Goal: Transaction & Acquisition: Purchase product/service

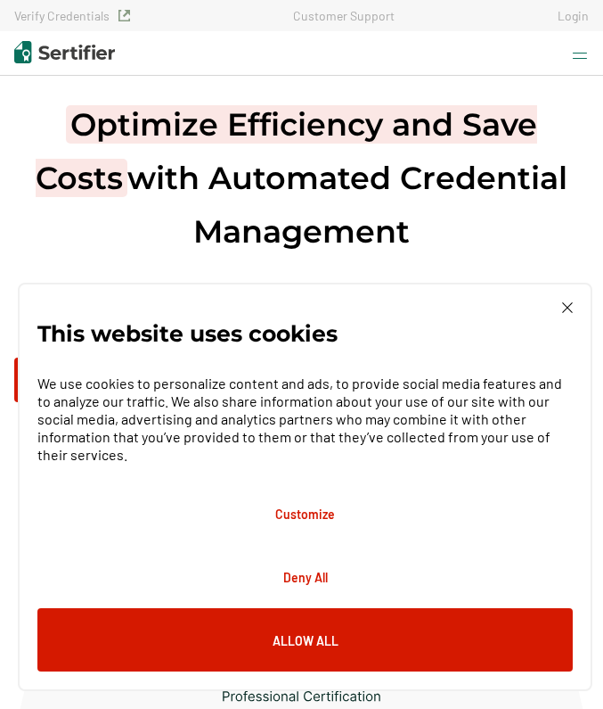
click at [570, 313] on img at bounding box center [567, 307] width 11 height 11
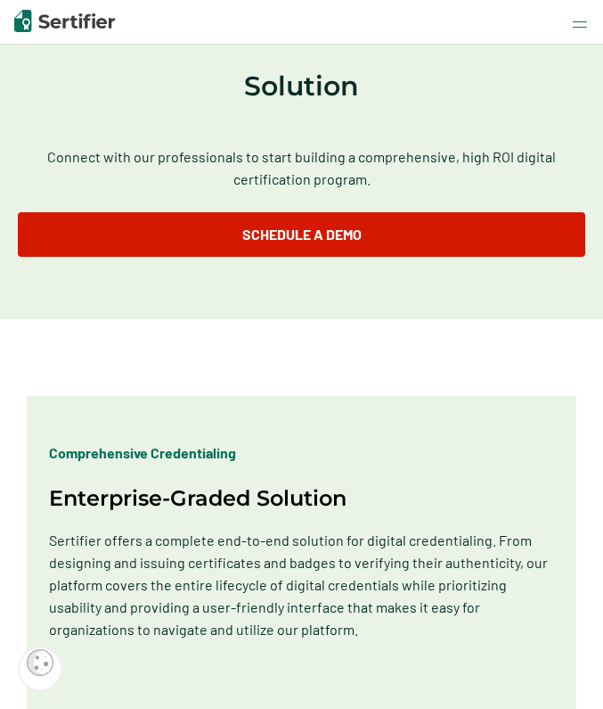
scroll to position [1416, 0]
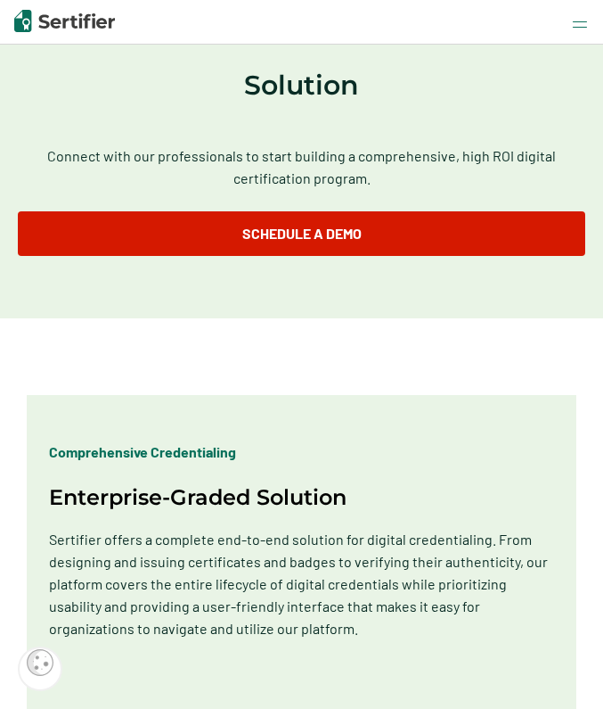
click at [583, 14] on picture at bounding box center [580, 21] width 14 height 17
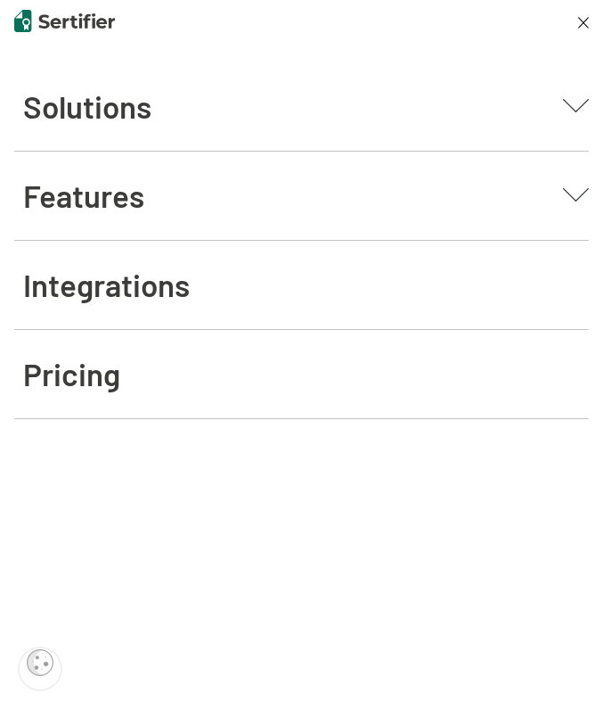
click at [82, 380] on span "Pricing" at bounding box center [71, 373] width 97 height 37
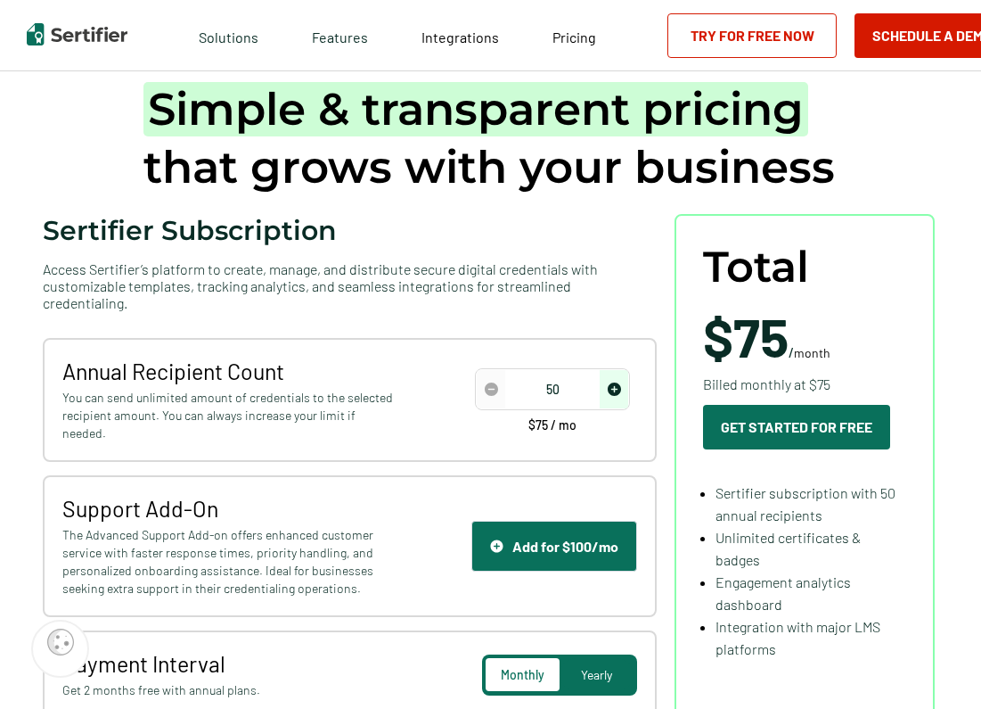
scroll to position [58, 4]
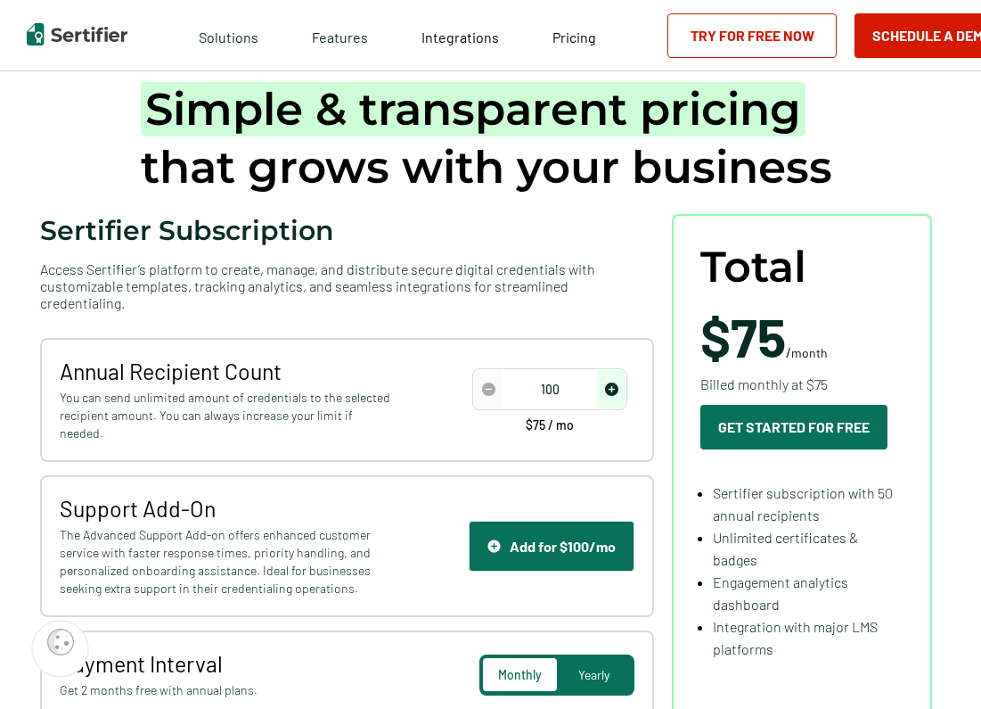
click at [603, 382] on img "increase number" at bounding box center [611, 388] width 13 height 13
click at [557, 376] on input "100" at bounding box center [550, 389] width 152 height 27
click at [603, 370] on span "increase number" at bounding box center [611, 389] width 29 height 38
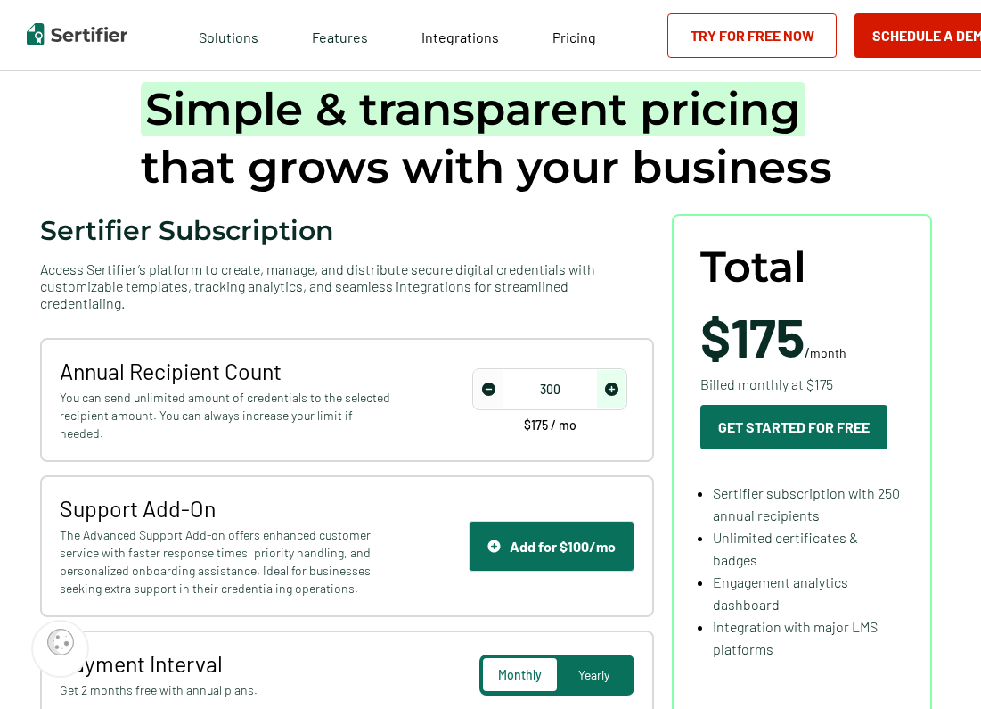
click at [603, 370] on span "increase number" at bounding box center [611, 389] width 29 height 38
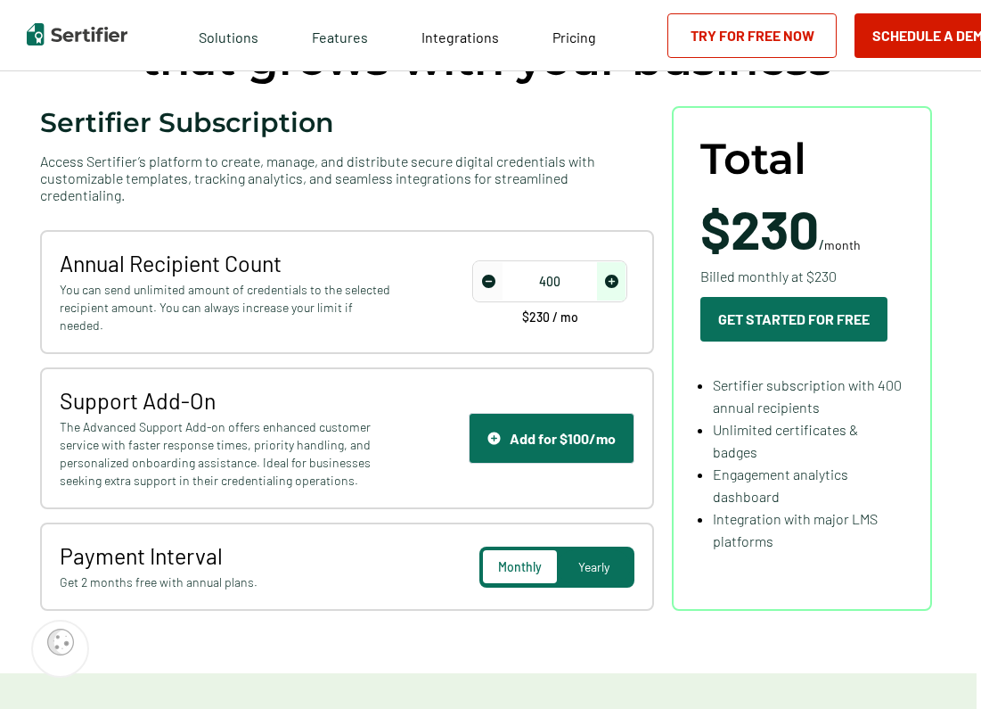
scroll to position [169, 4]
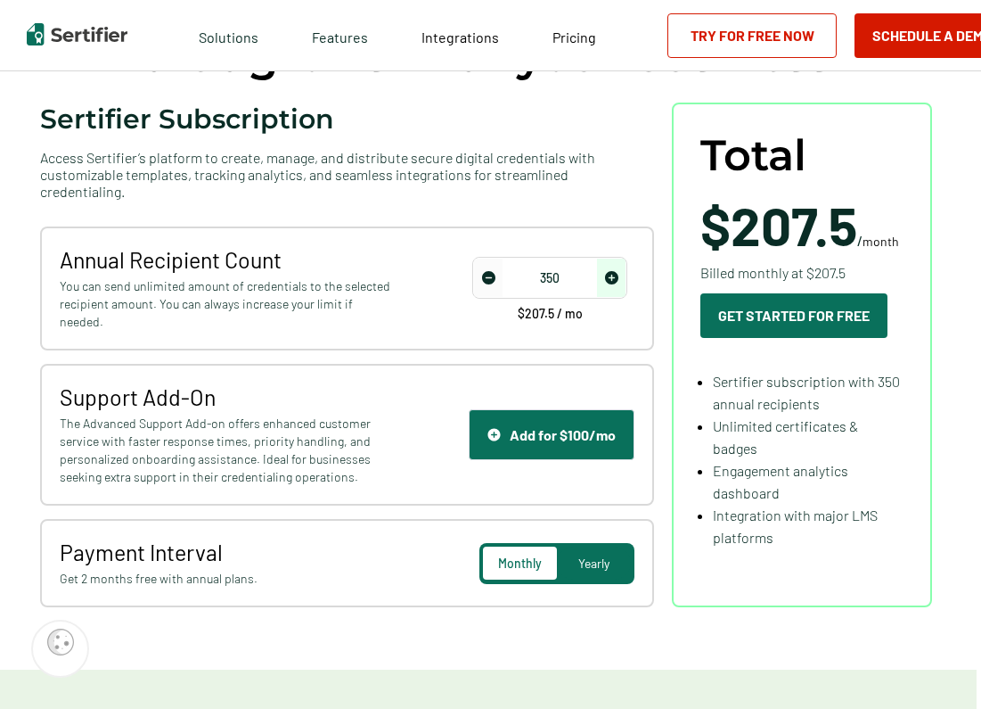
click at [498, 258] on span "decrease number" at bounding box center [488, 277] width 29 height 38
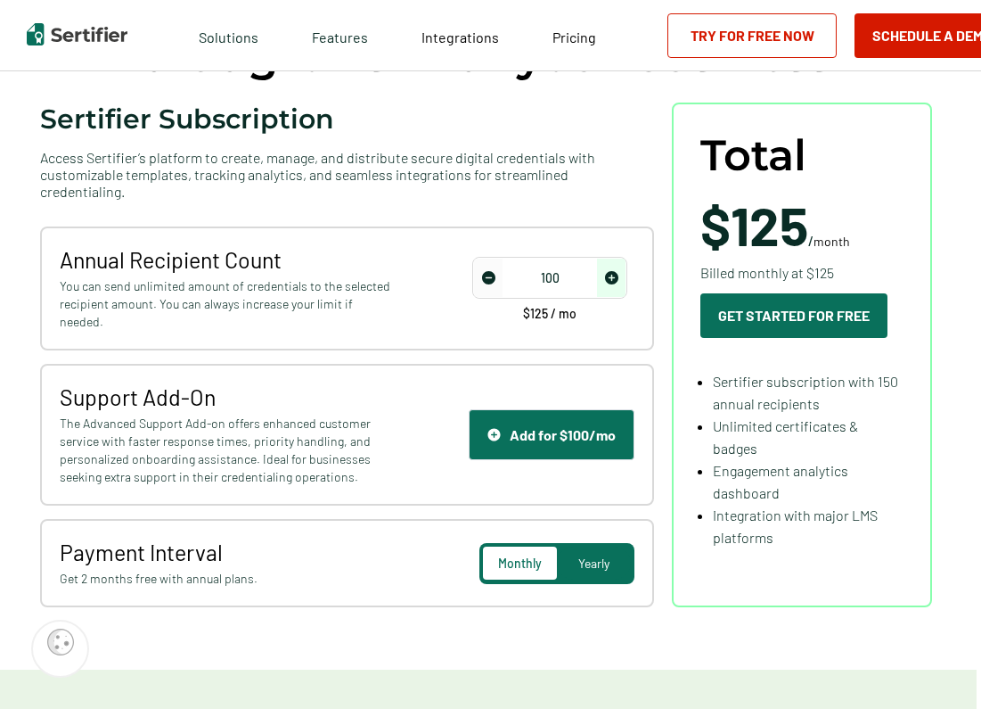
click at [498, 258] on span "decrease number" at bounding box center [488, 277] width 29 height 38
click at [603, 260] on div "50 $75 / mo" at bounding box center [549, 288] width 169 height 63
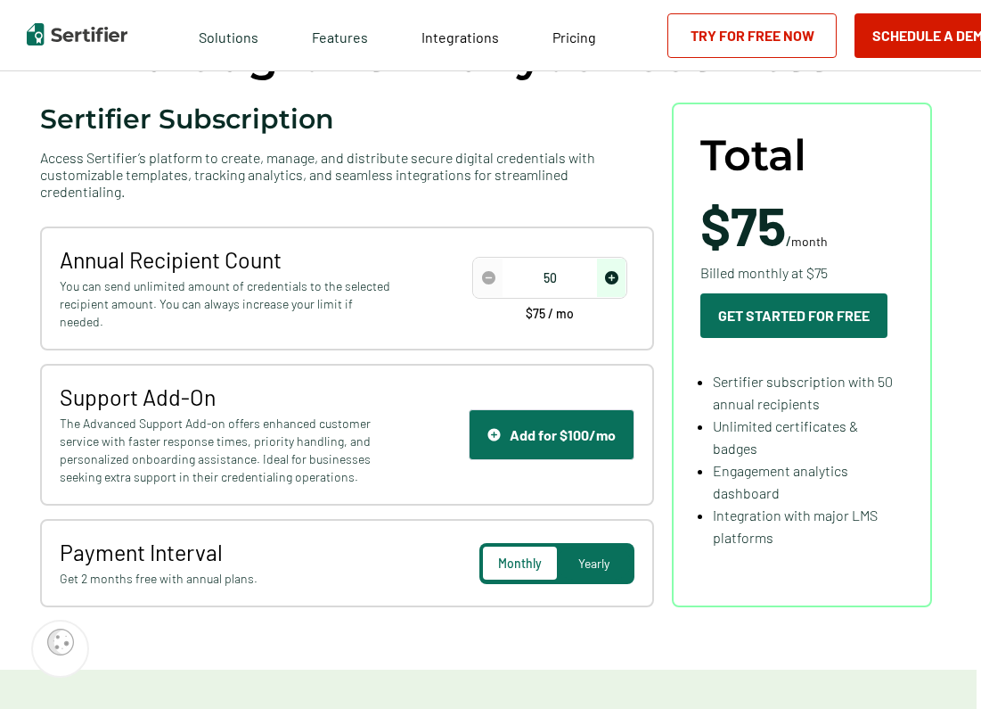
click at [603, 260] on div "50 $75 / mo" at bounding box center [549, 288] width 169 height 63
click at [603, 258] on div "50 $75 / mo" at bounding box center [549, 288] width 169 height 63
click at [603, 258] on span "increase number" at bounding box center [611, 277] width 29 height 38
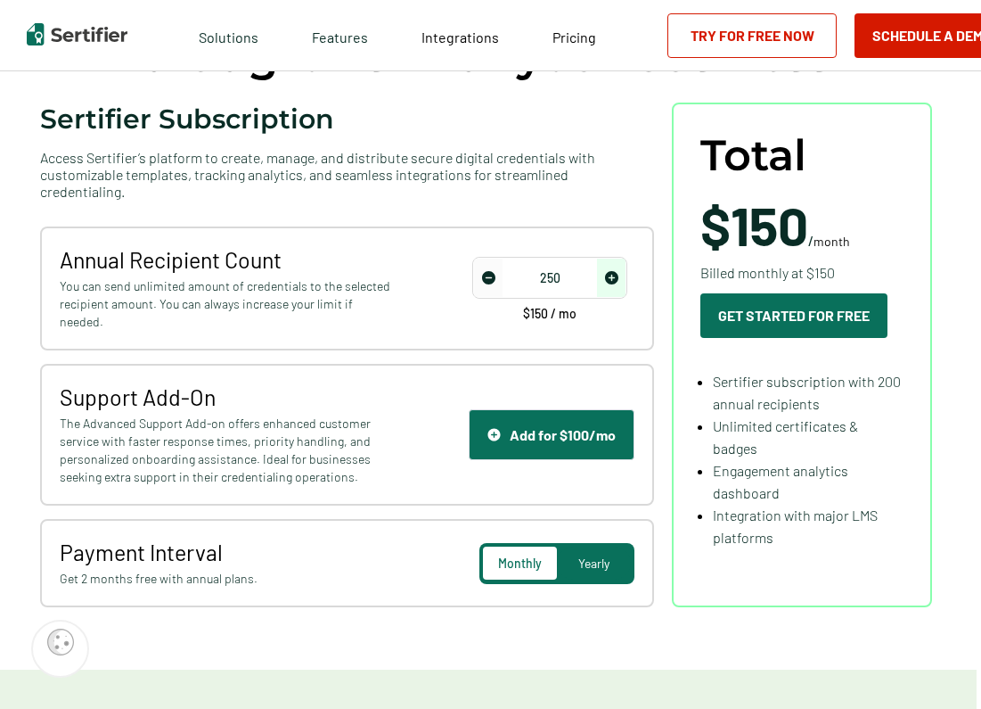
click at [603, 258] on span "increase number" at bounding box center [611, 277] width 29 height 38
type input "400"
click at [603, 258] on span "increase number" at bounding box center [611, 277] width 29 height 38
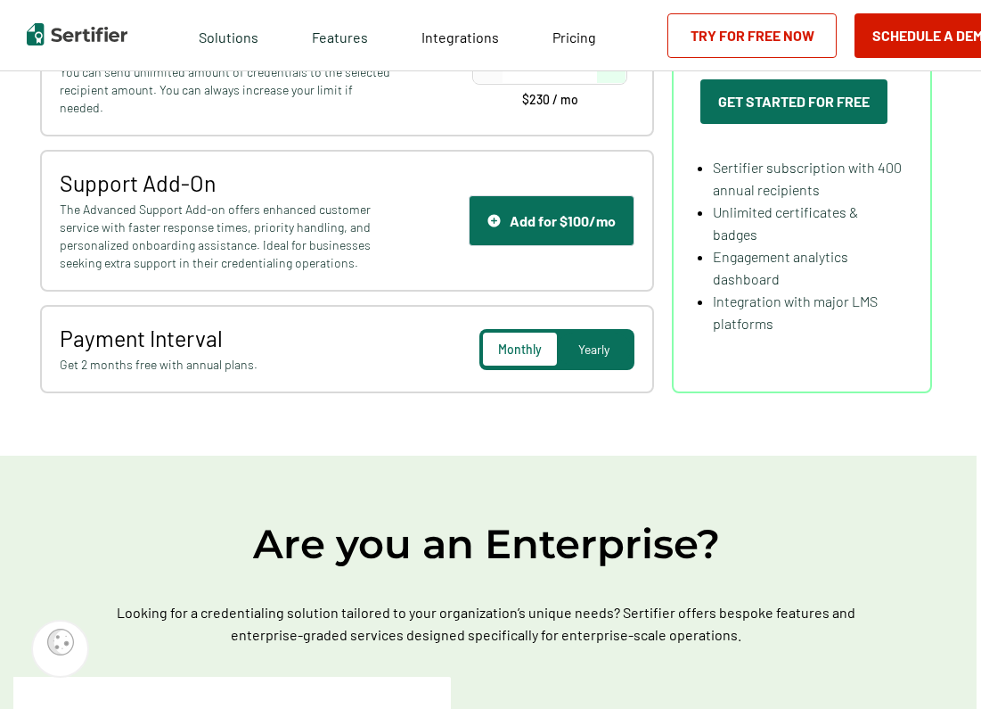
scroll to position [386, 4]
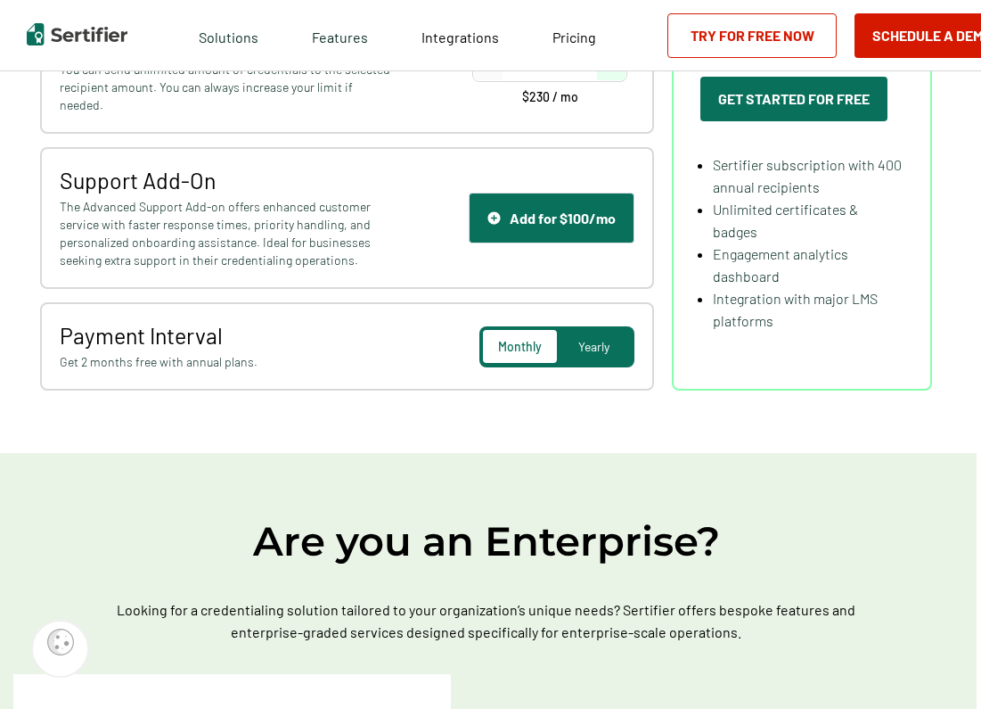
click at [600, 339] on span "Yearly" at bounding box center [593, 346] width 31 height 15
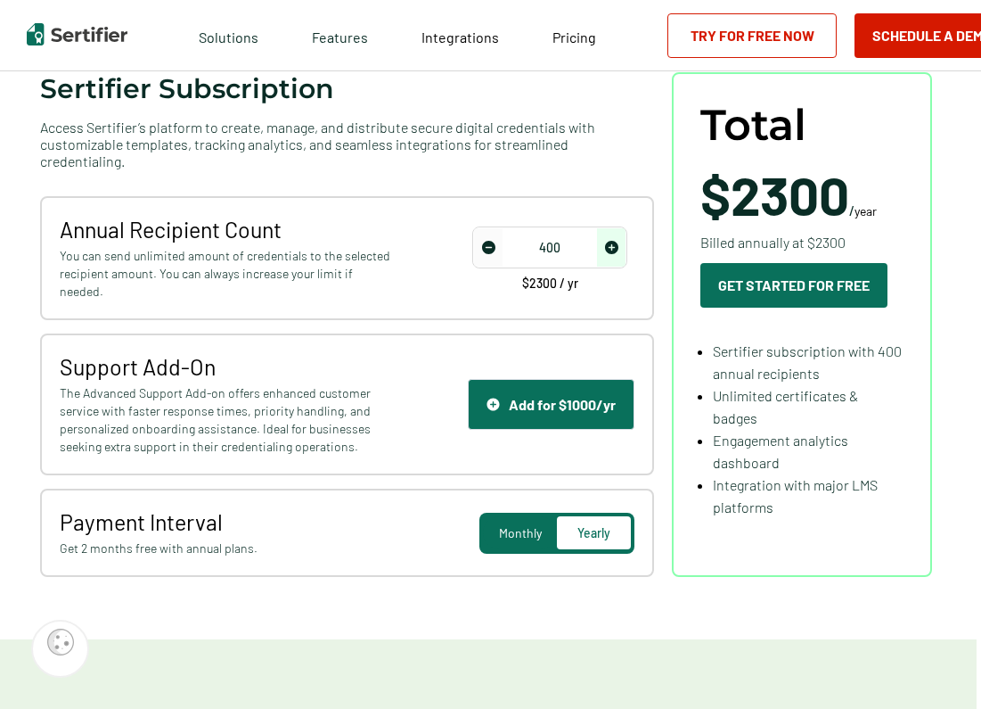
scroll to position [183, 4]
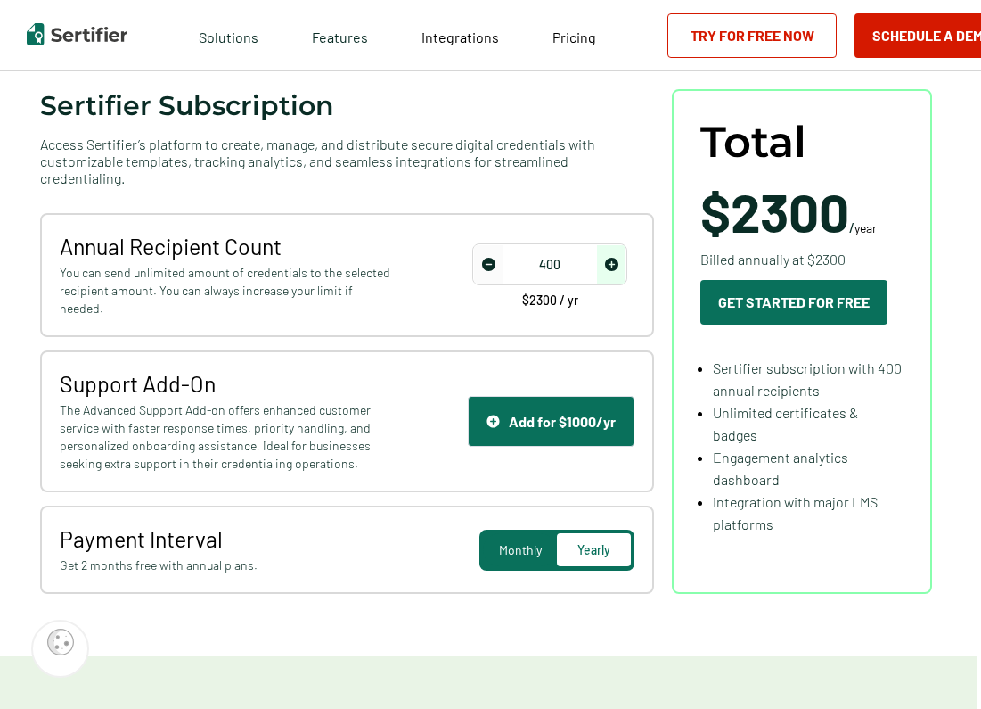
click at [531, 533] on div "Monthly" at bounding box center [520, 549] width 74 height 33
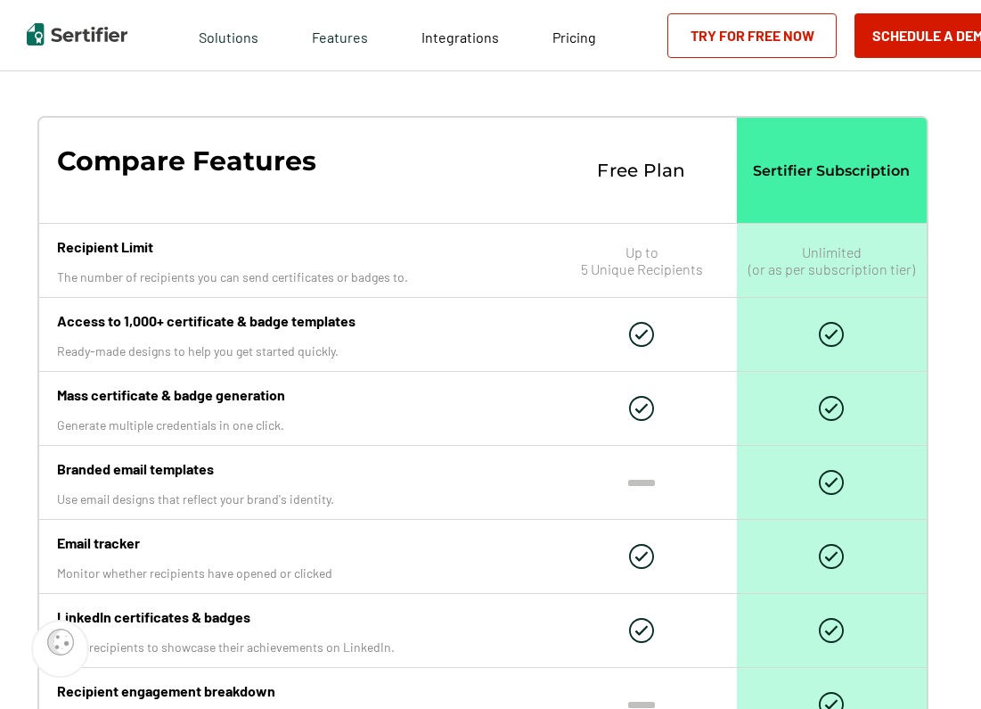
scroll to position [1842, 8]
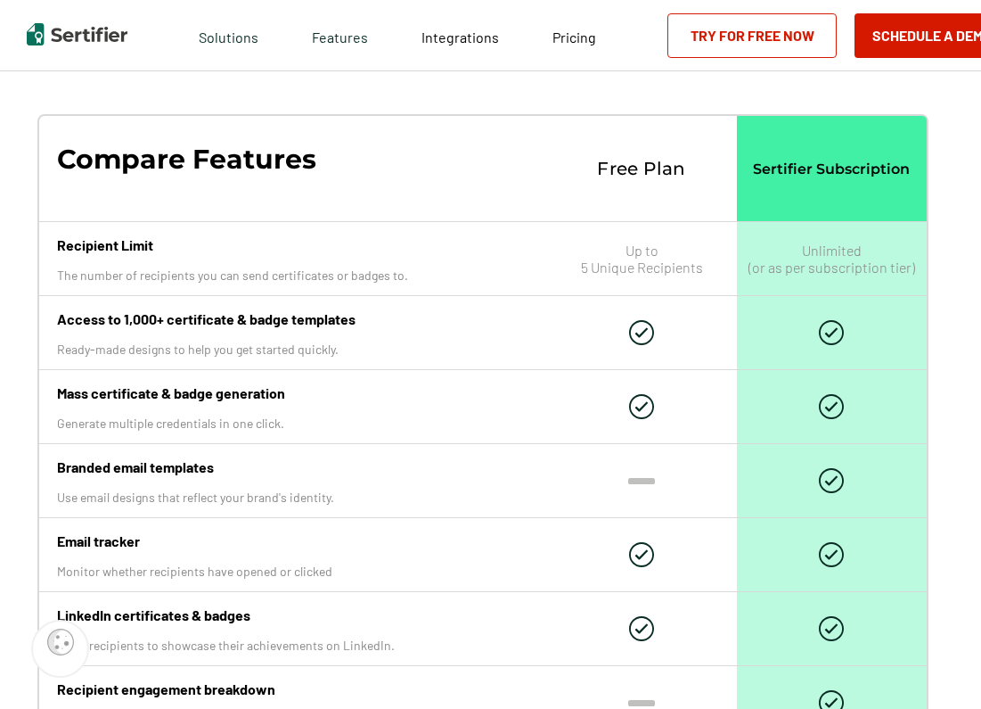
click at [507, 57] on span "All Features" at bounding box center [527, 49] width 63 height 15
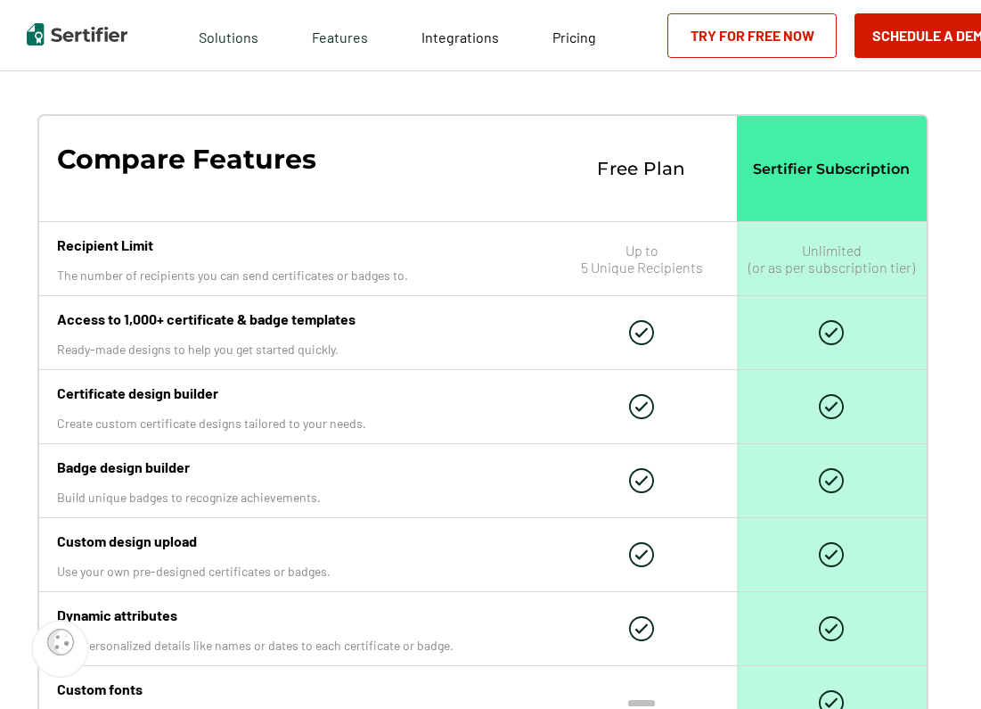
click at [465, 57] on span "Key Features" at bounding box center [441, 49] width 70 height 15
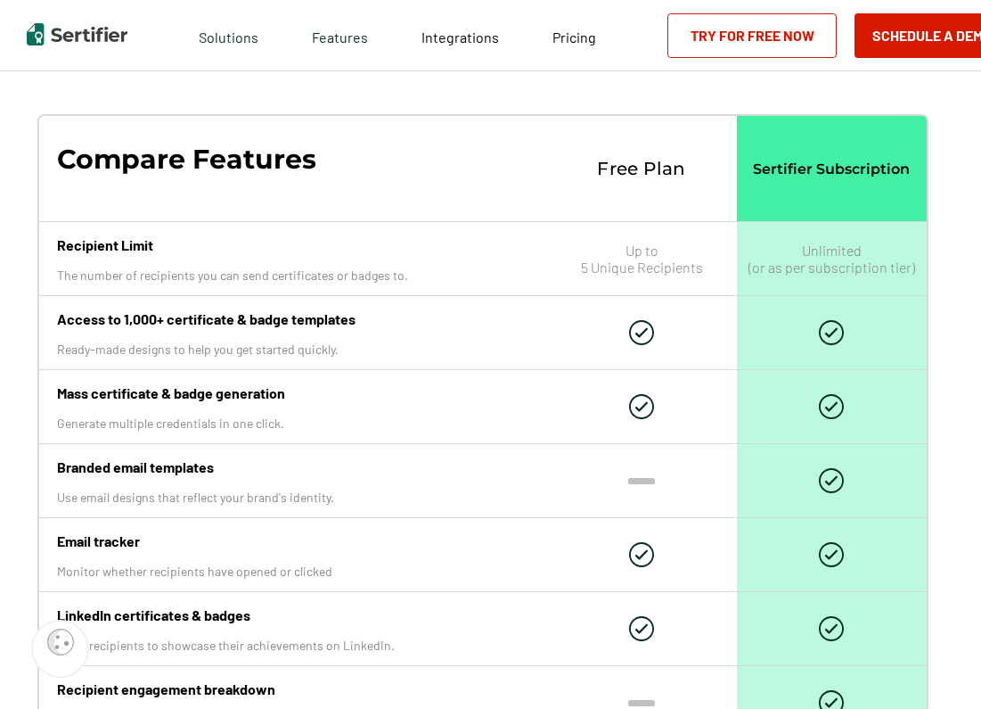
click at [527, 57] on span "All Features" at bounding box center [527, 49] width 63 height 15
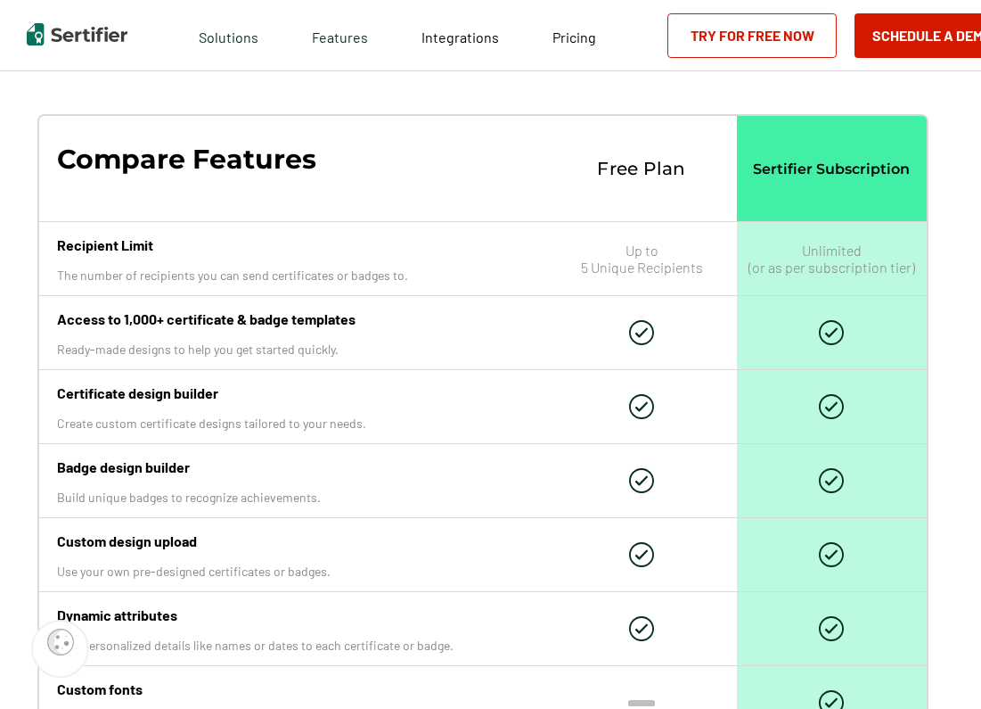
click at [458, 66] on div "Key Features" at bounding box center [441, 49] width 87 height 33
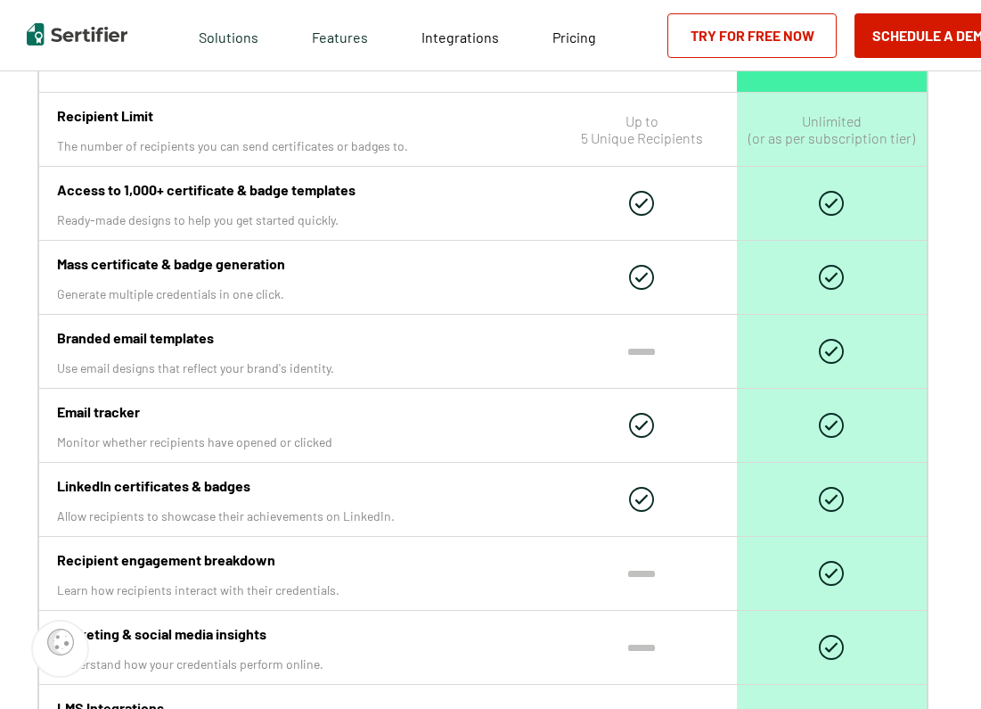
scroll to position [1975, 8]
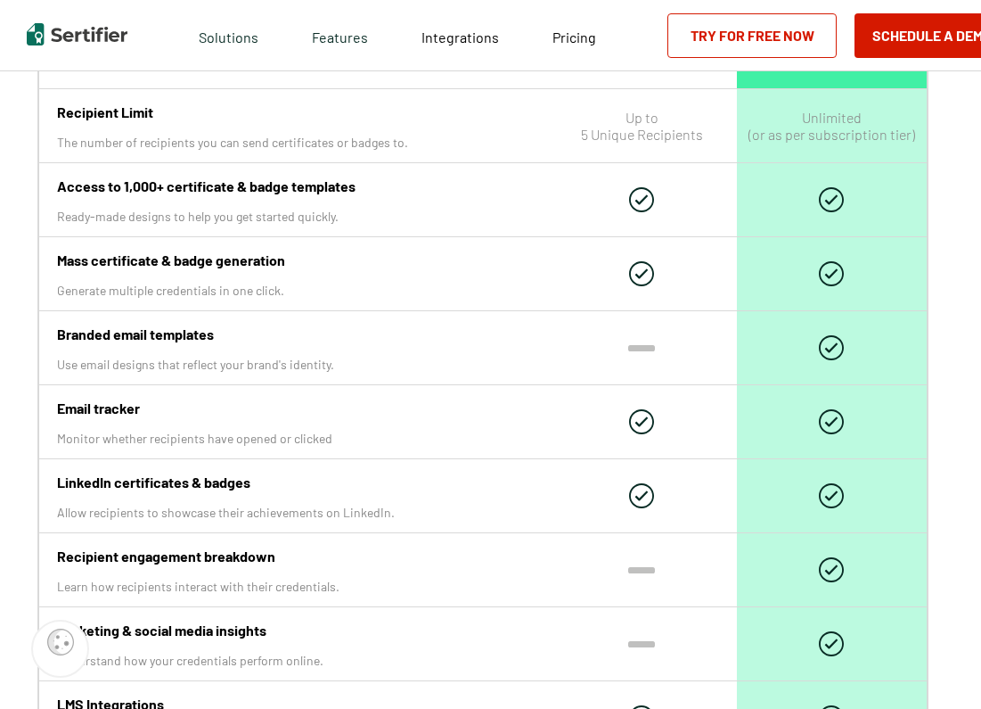
click at [537, 226] on div "Key Features All Features Compare Features Free Plan Sertifier Subscription Rec…" at bounding box center [483, 363] width 1141 height 1024
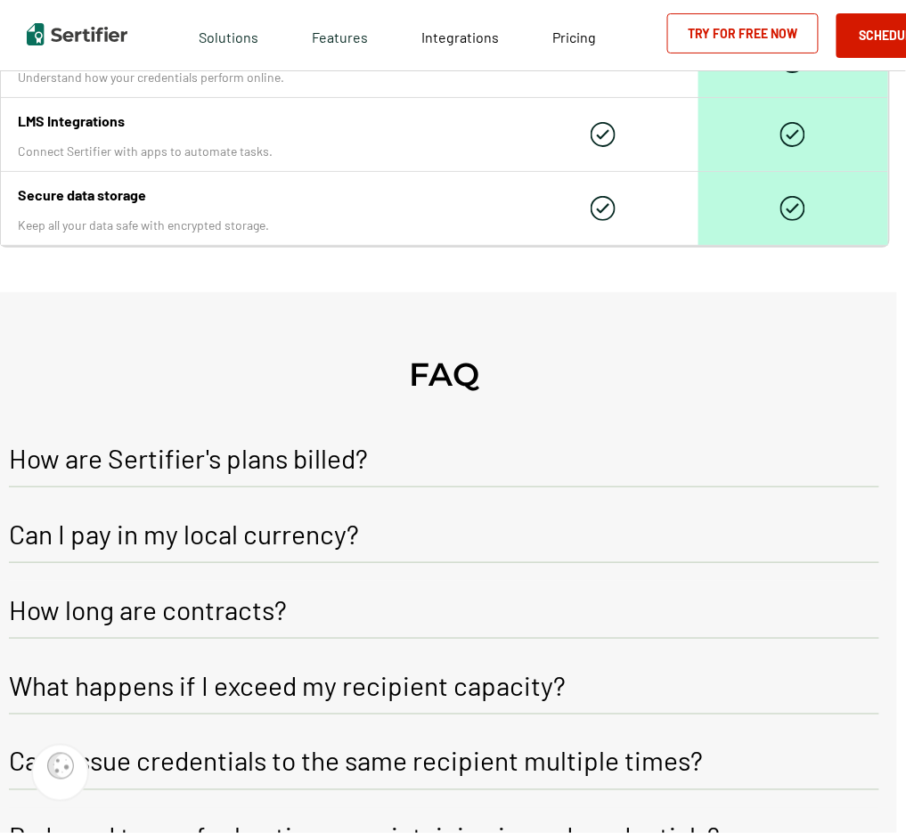
scroll to position [2508, 9]
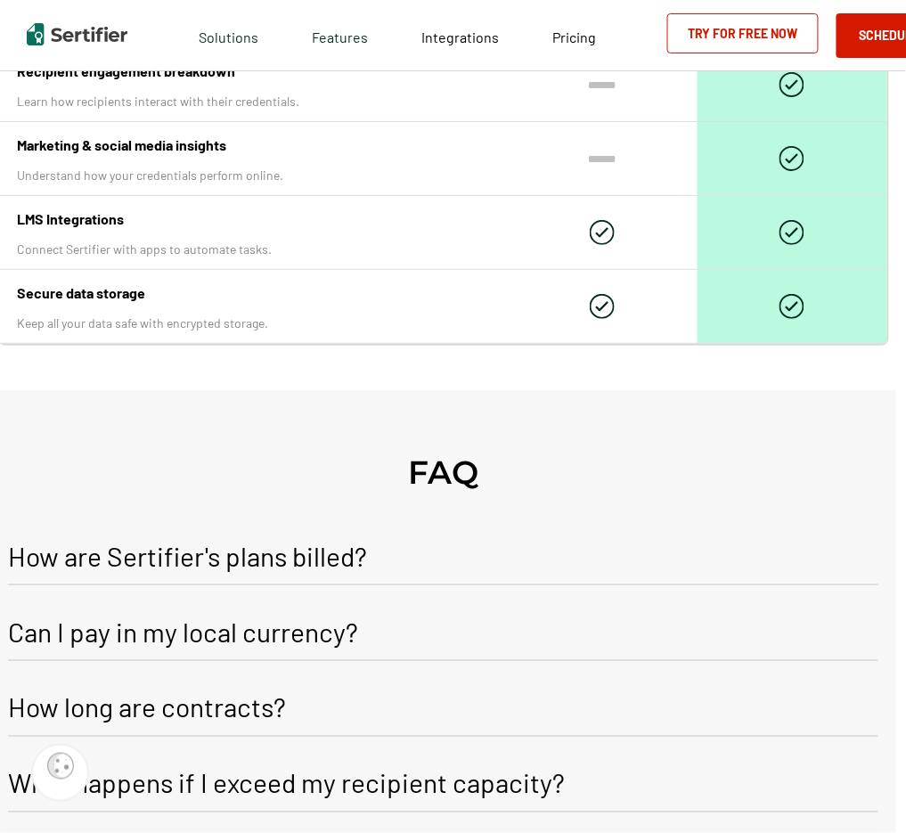
scroll to position [2377, 10]
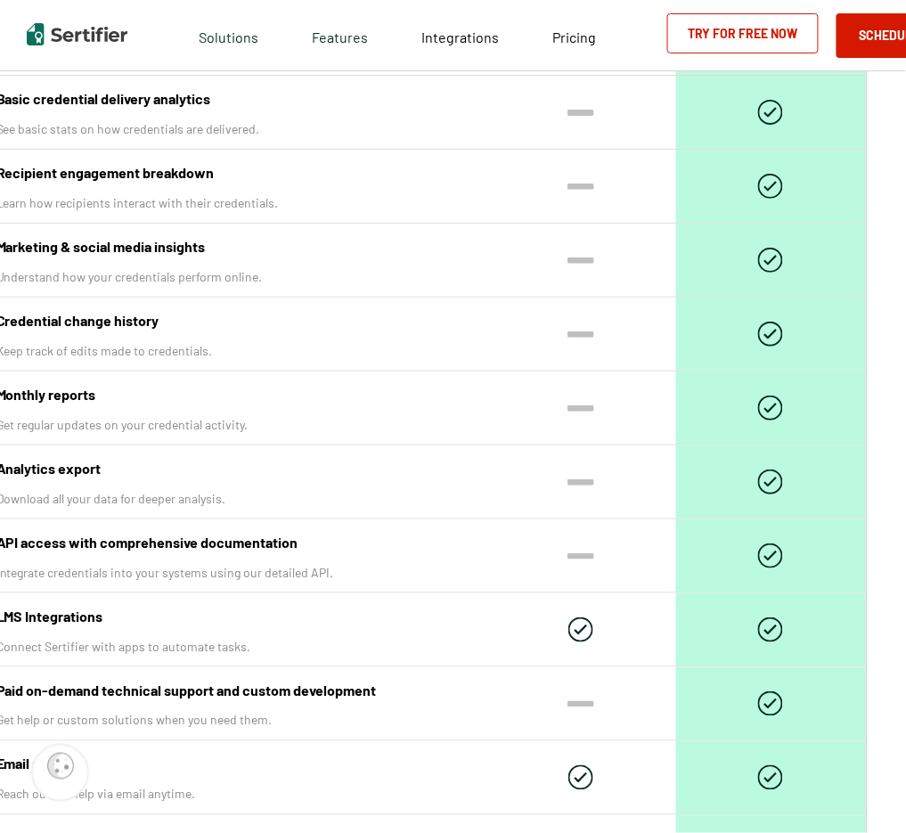
scroll to position [5201, 32]
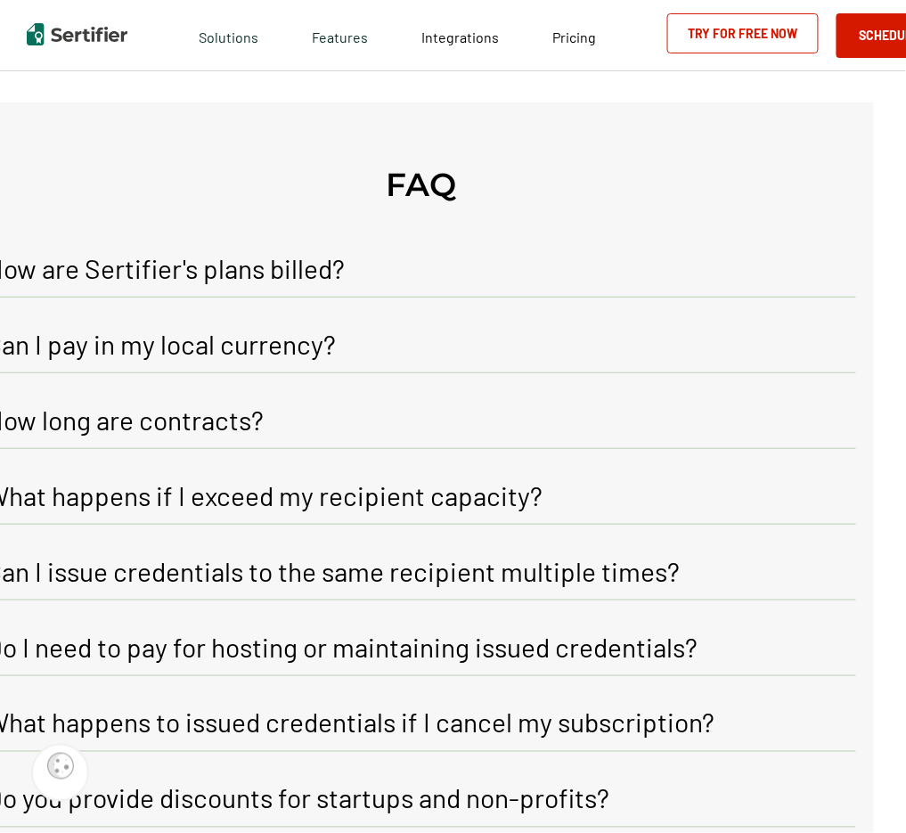
scroll to position [6594, 32]
